Goal: Book appointment/travel/reservation

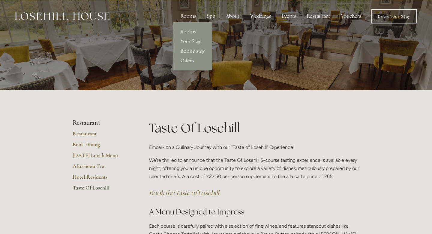
click at [191, 15] on div "Rooms" at bounding box center [188, 16] width 25 height 12
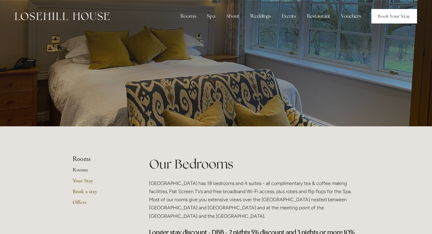
click at [398, 14] on link "Book Your Stay" at bounding box center [395, 16] width 46 height 14
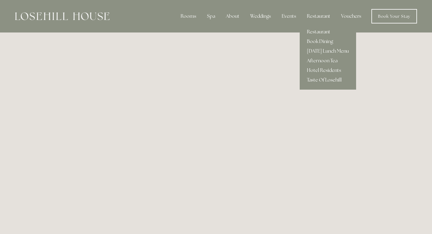
click at [314, 79] on link "Taste Of Losehill" at bounding box center [328, 80] width 56 height 10
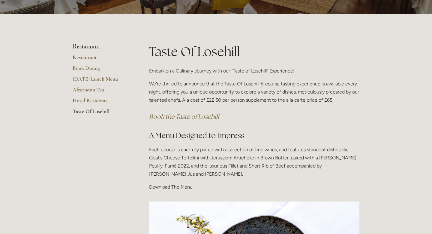
scroll to position [79, 0]
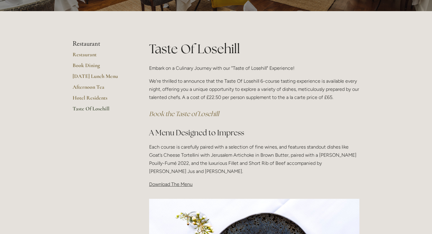
click at [179, 185] on span "Download The Menu" at bounding box center [171, 184] width 44 height 6
click at [169, 186] on span "Download The Menu" at bounding box center [171, 184] width 44 height 6
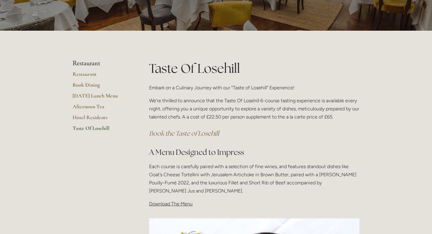
scroll to position [0, 0]
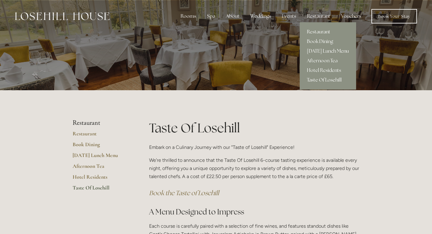
click at [323, 52] on link "[DATE] Lunch Menu" at bounding box center [328, 51] width 56 height 10
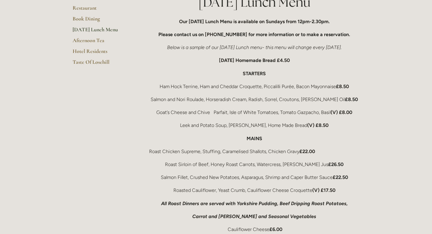
scroll to position [65, 0]
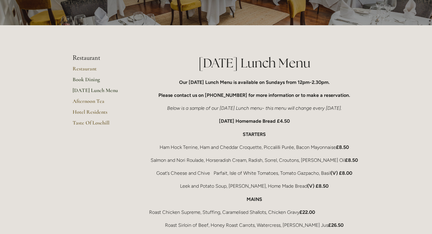
click at [92, 80] on link "Book Dining" at bounding box center [101, 81] width 57 height 11
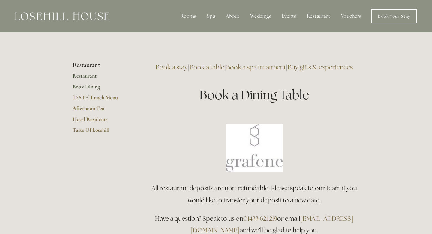
click at [89, 75] on link "Restaurant" at bounding box center [101, 77] width 57 height 11
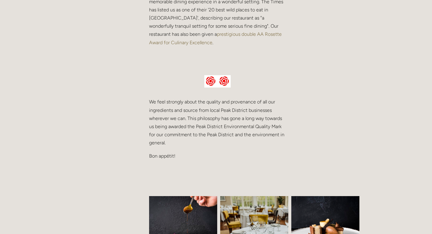
scroll to position [156, 0]
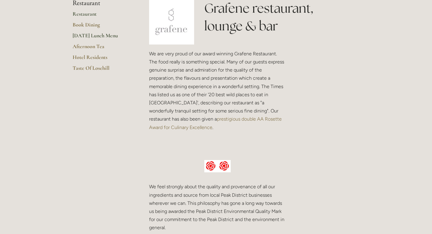
click at [91, 34] on link "[DATE] Lunch Menu" at bounding box center [101, 37] width 57 height 11
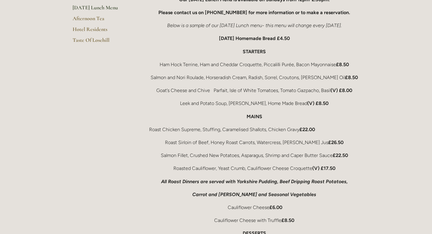
scroll to position [148, 0]
